Goal: Information Seeking & Learning: Understand process/instructions

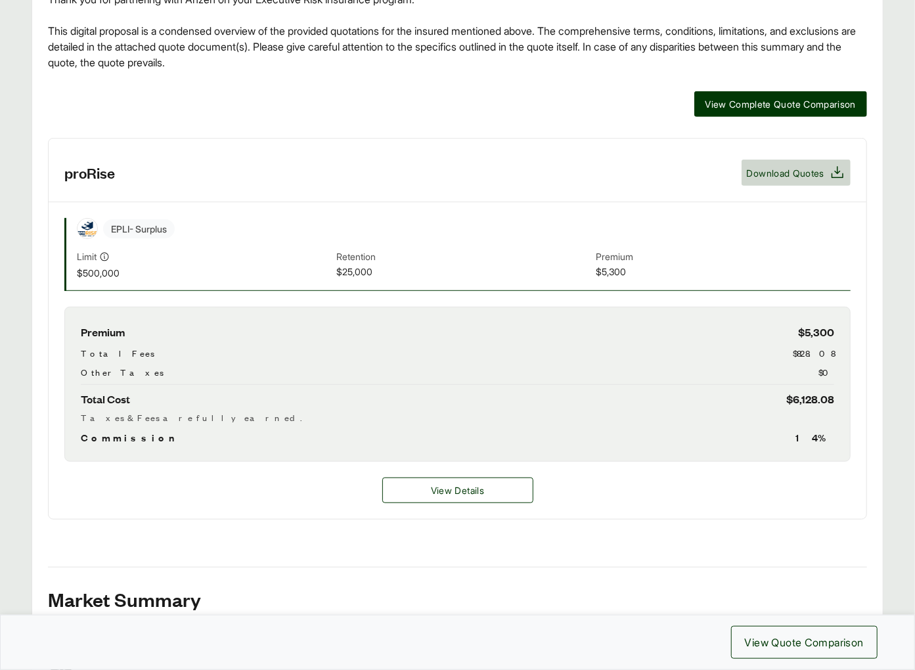
scroll to position [420, 0]
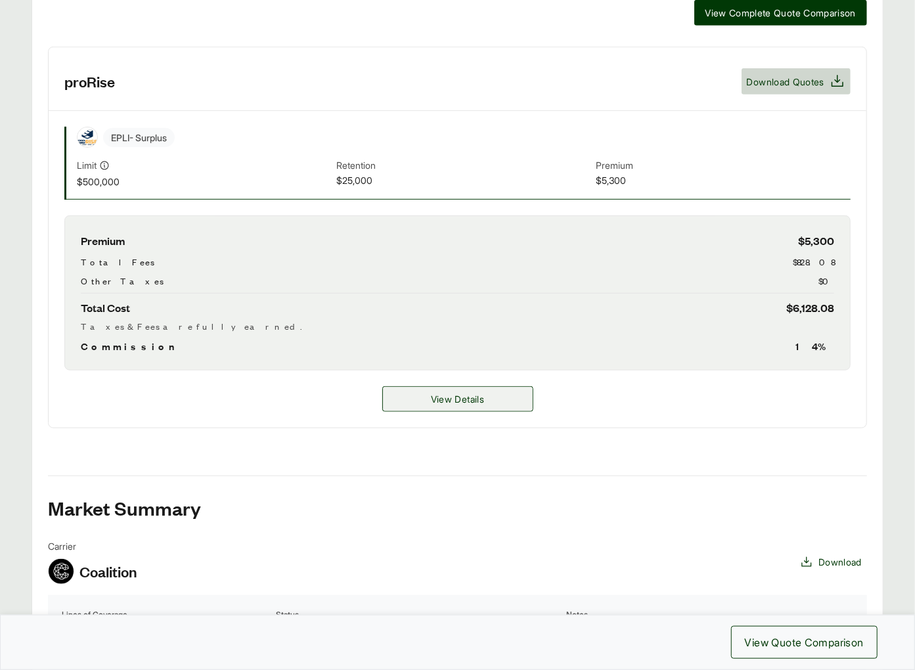
click at [443, 392] on span "View Details" at bounding box center [457, 399] width 53 height 14
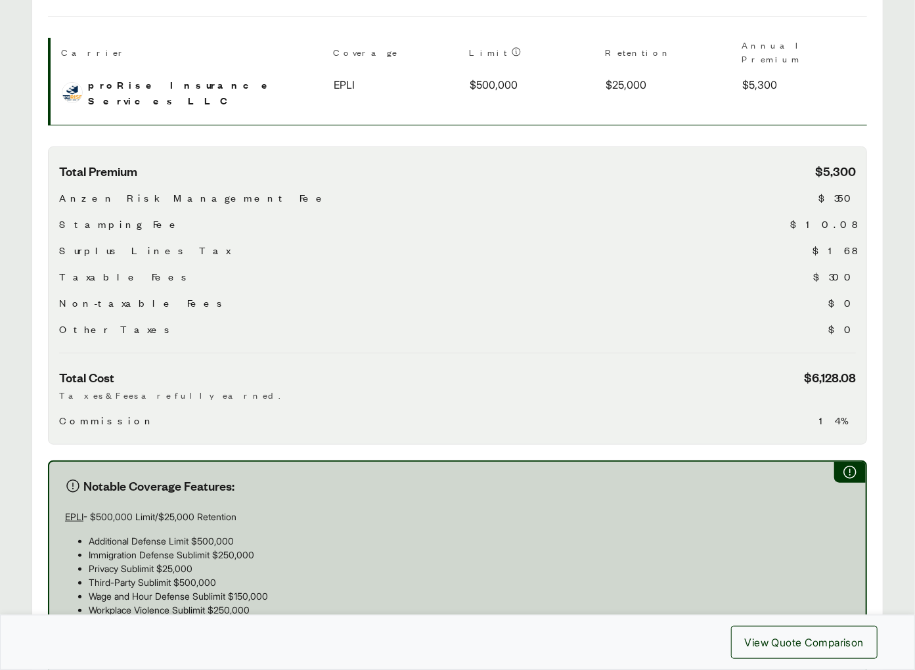
scroll to position [655, 0]
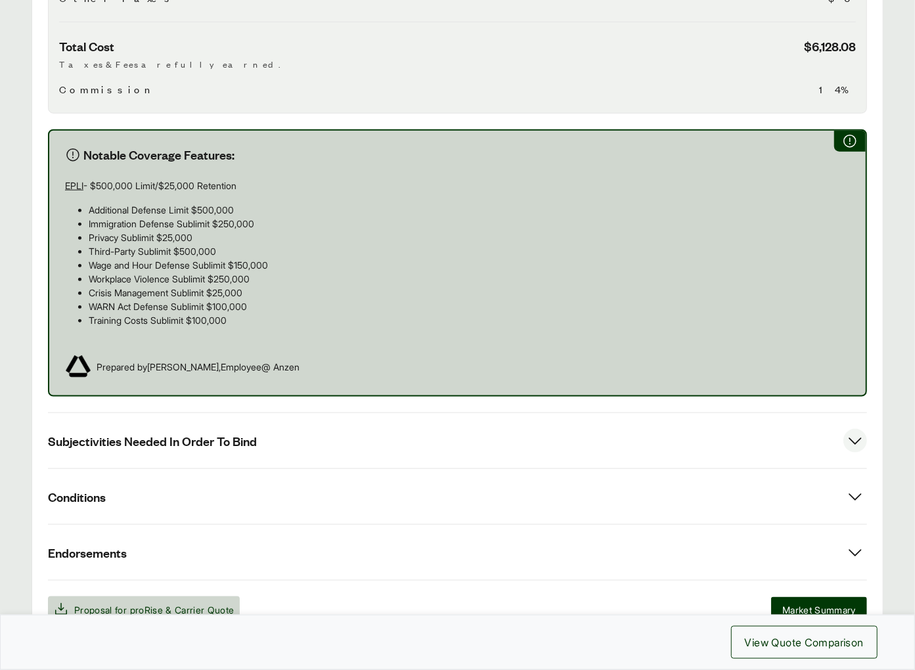
click at [326, 413] on button "Subjectivities Needed In Order To Bind" at bounding box center [457, 440] width 819 height 55
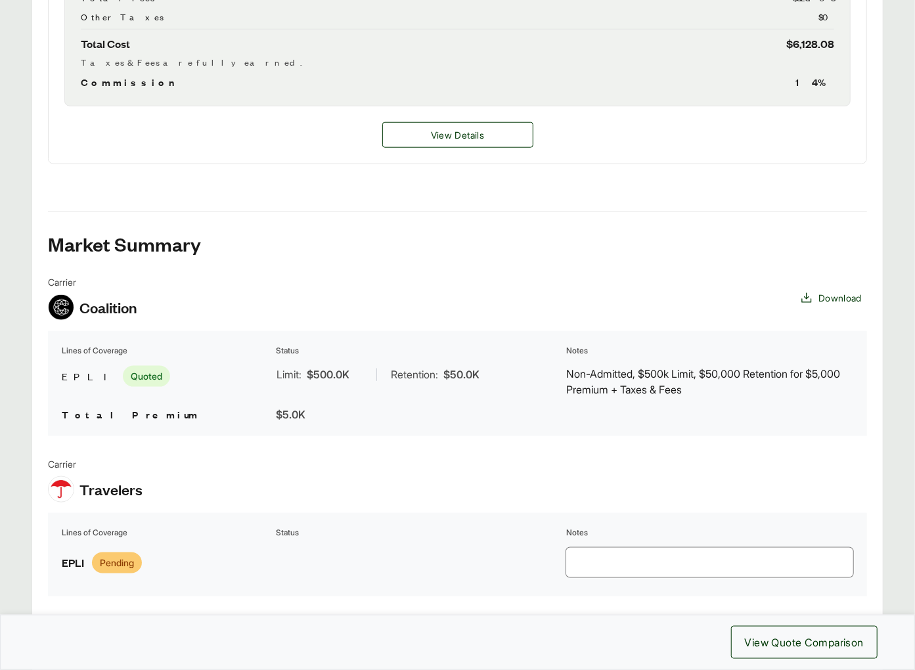
scroll to position [437, 0]
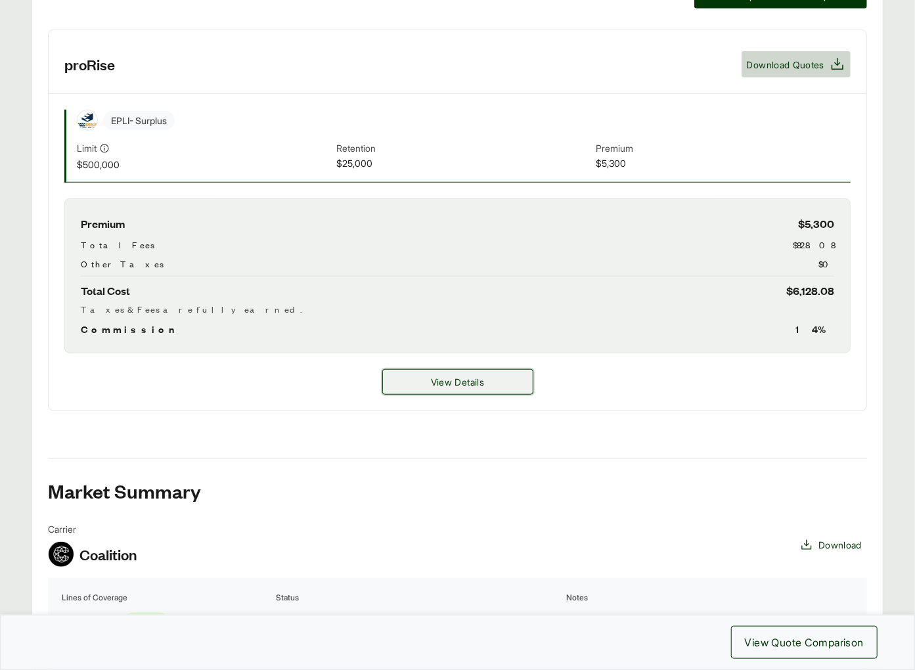
click at [452, 369] on button "View Details" at bounding box center [457, 382] width 151 height 26
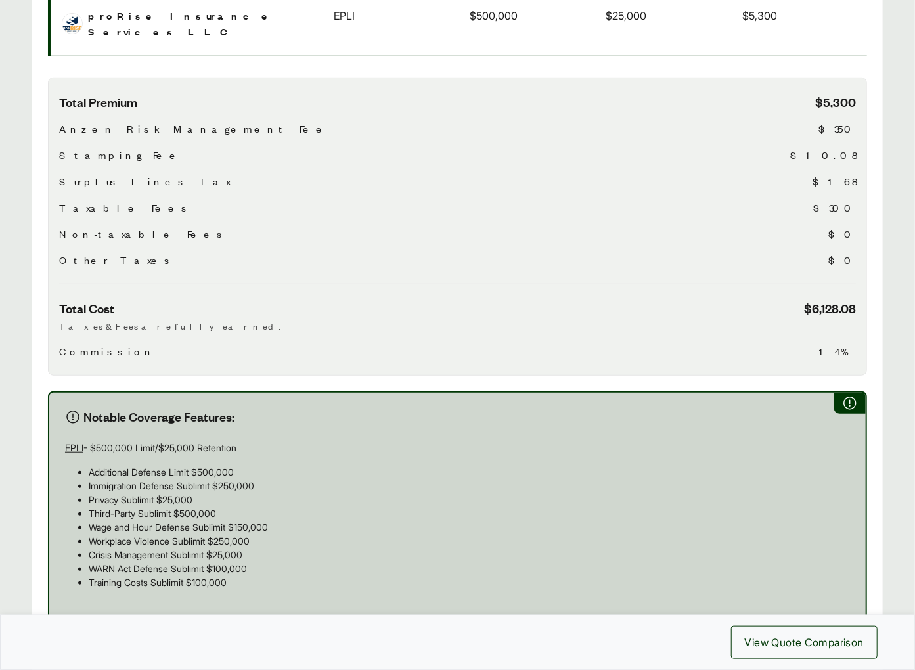
scroll to position [647, 0]
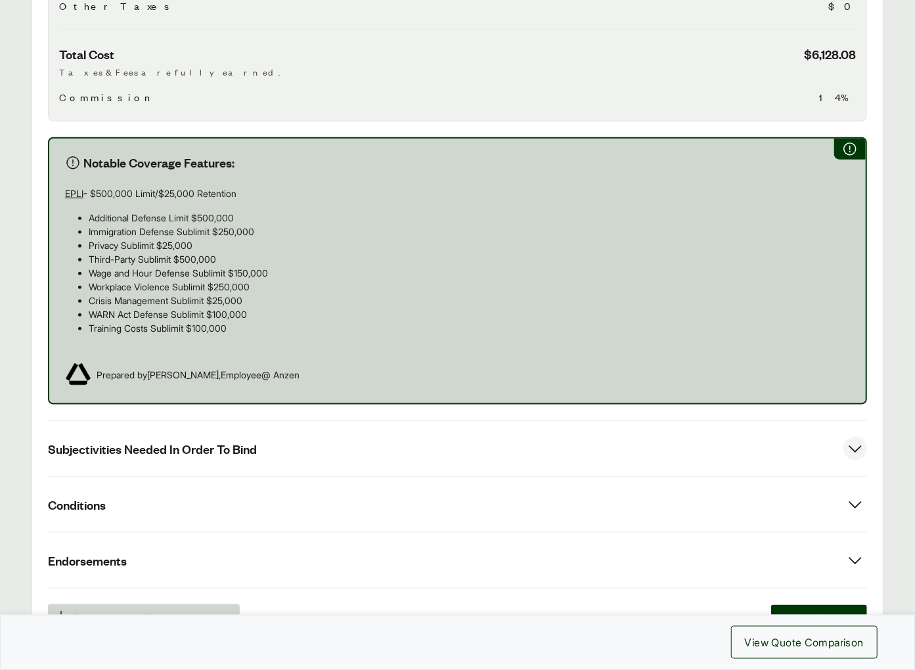
click at [197, 421] on button "Subjectivities Needed In Order To Bind" at bounding box center [457, 448] width 819 height 55
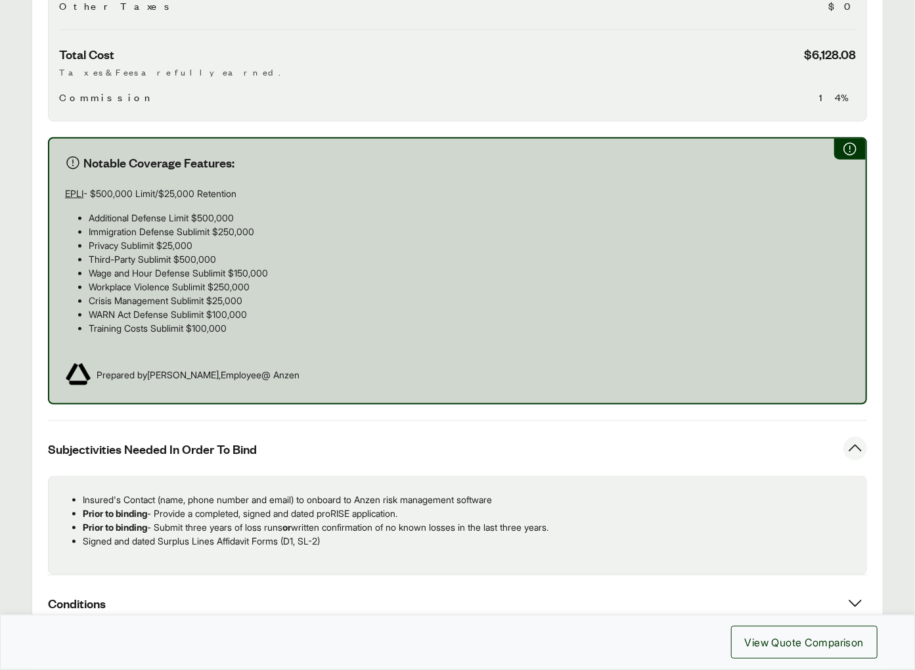
click at [332, 520] on p "Prior to binding - Submit three years of loss runs or written confirmation of n…" at bounding box center [469, 527] width 773 height 14
copy p "Prior to binding - Submit three years of loss runs or written confirmation of n…"
